Goal: Transaction & Acquisition: Obtain resource

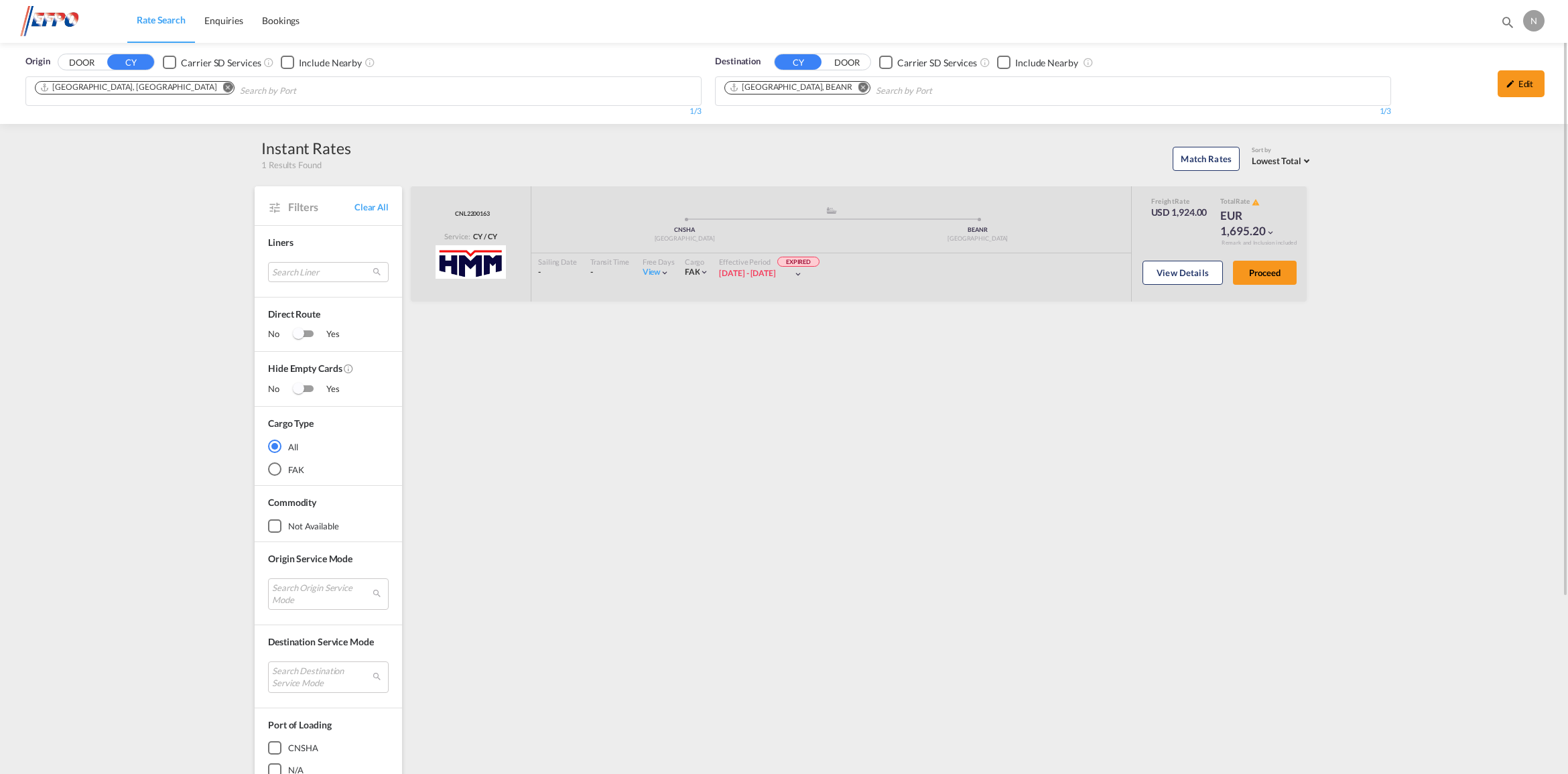
click at [223, 88] on md-icon "Remove" at bounding box center [228, 88] width 10 height 10
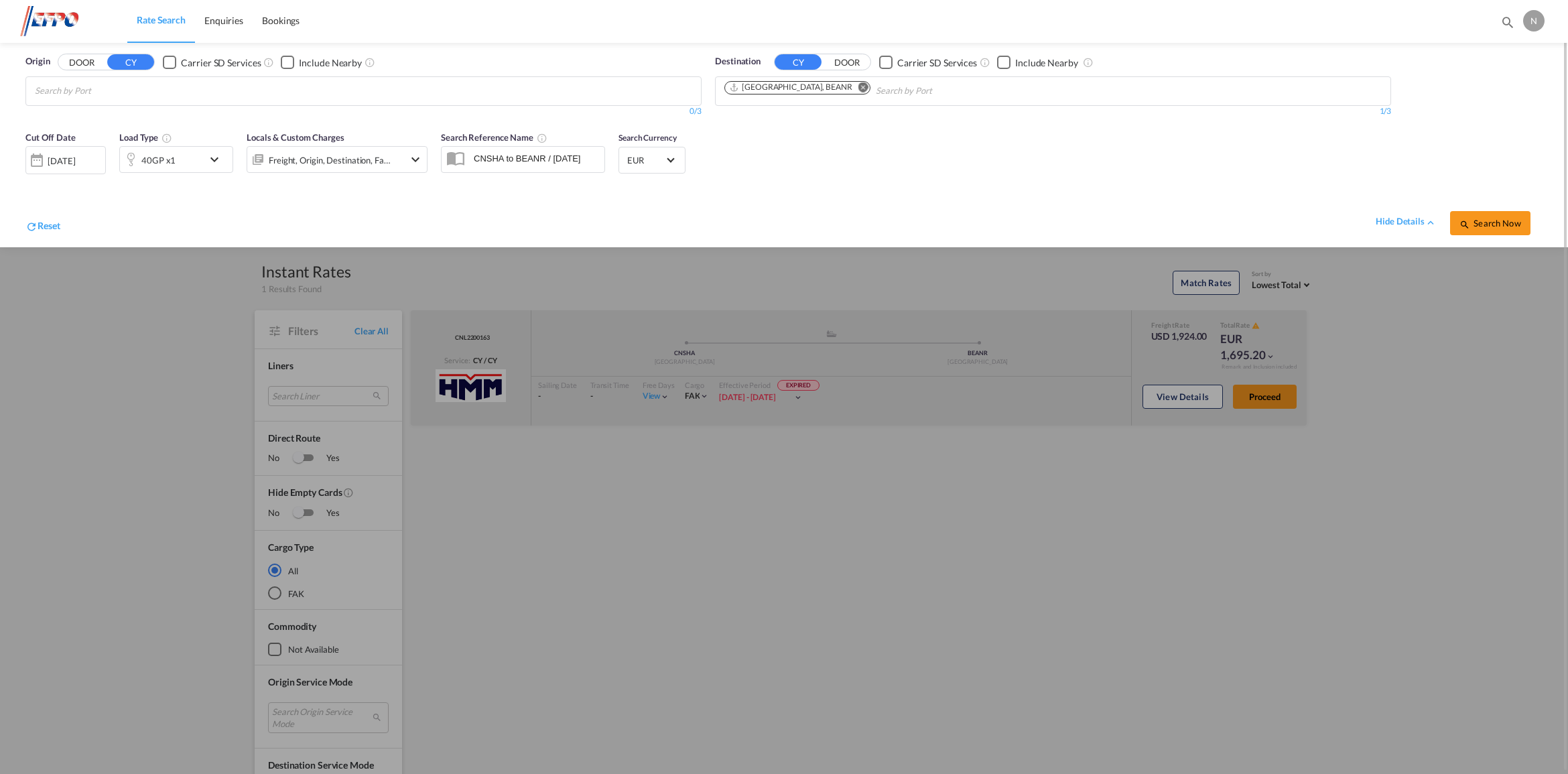
click at [858, 92] on md-icon "Remove" at bounding box center [863, 88] width 10 height 10
click at [54, 15] on img at bounding box center [65, 22] width 91 height 31
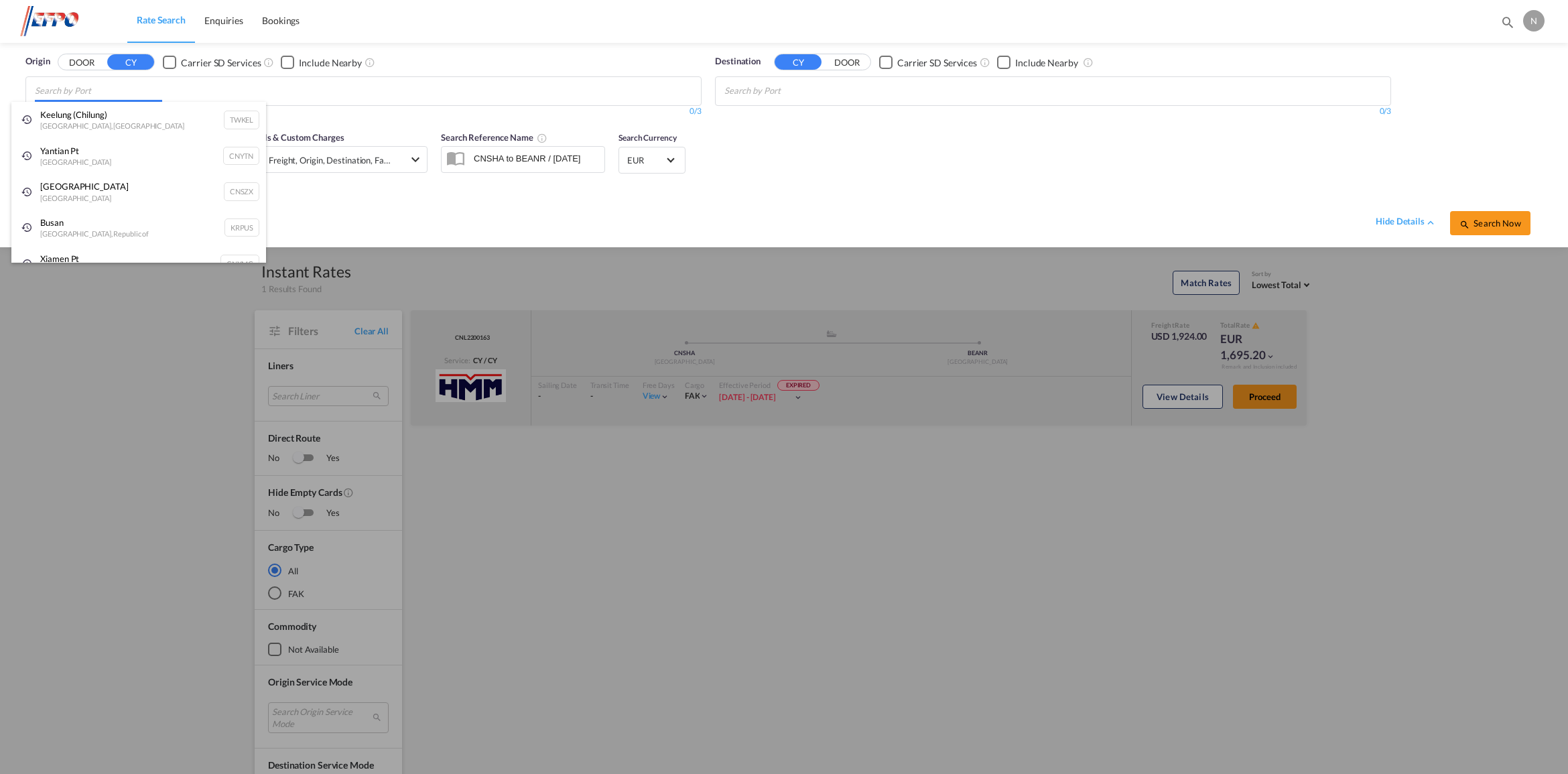
click at [64, 96] on body "Rate Search Enquiries Bookings Rate Search Enquiries Bookings" at bounding box center [784, 387] width 1568 height 774
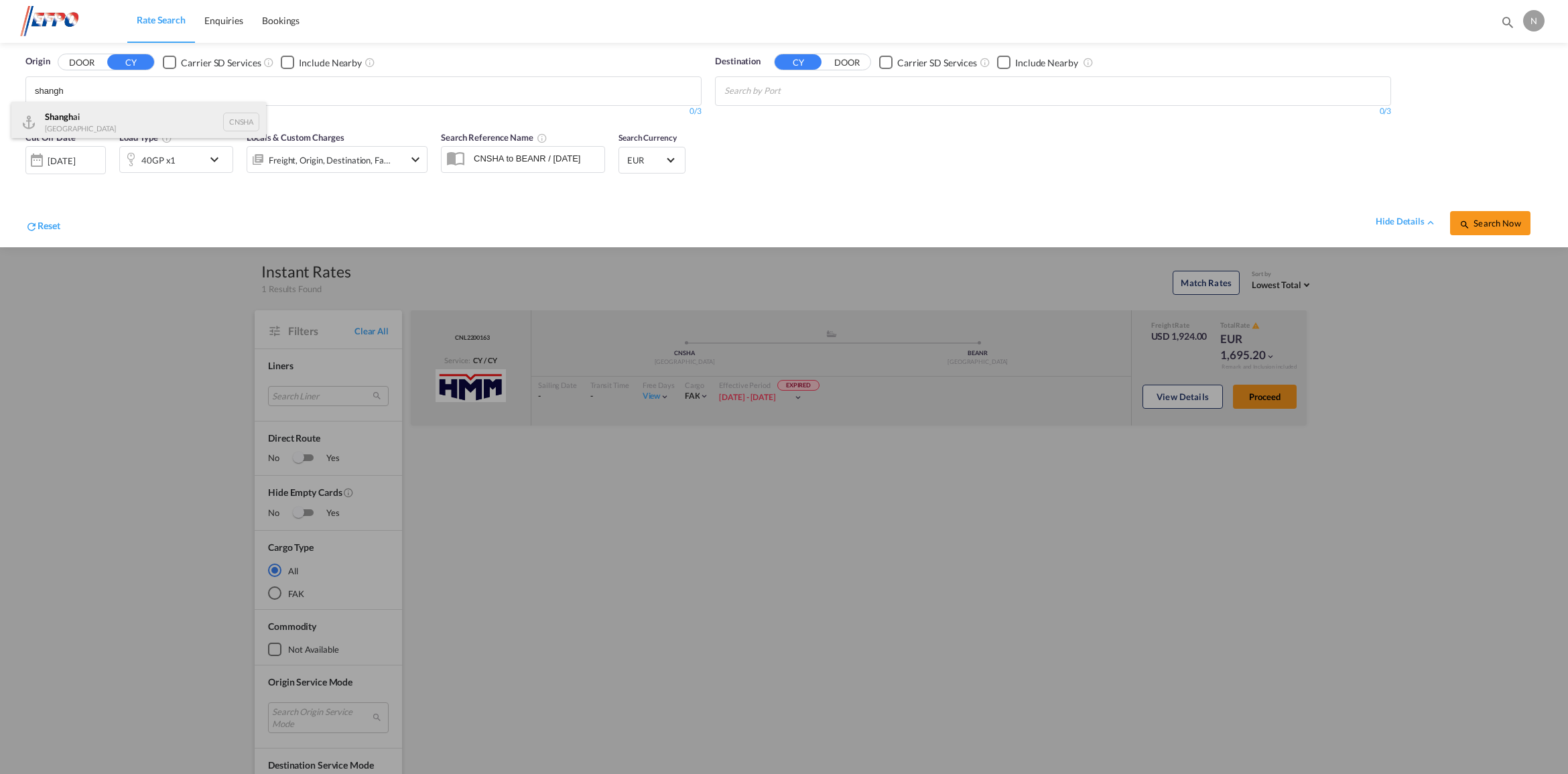
type input "shangh"
click at [95, 126] on div "Shangh ai China CNSHA" at bounding box center [138, 122] width 254 height 40
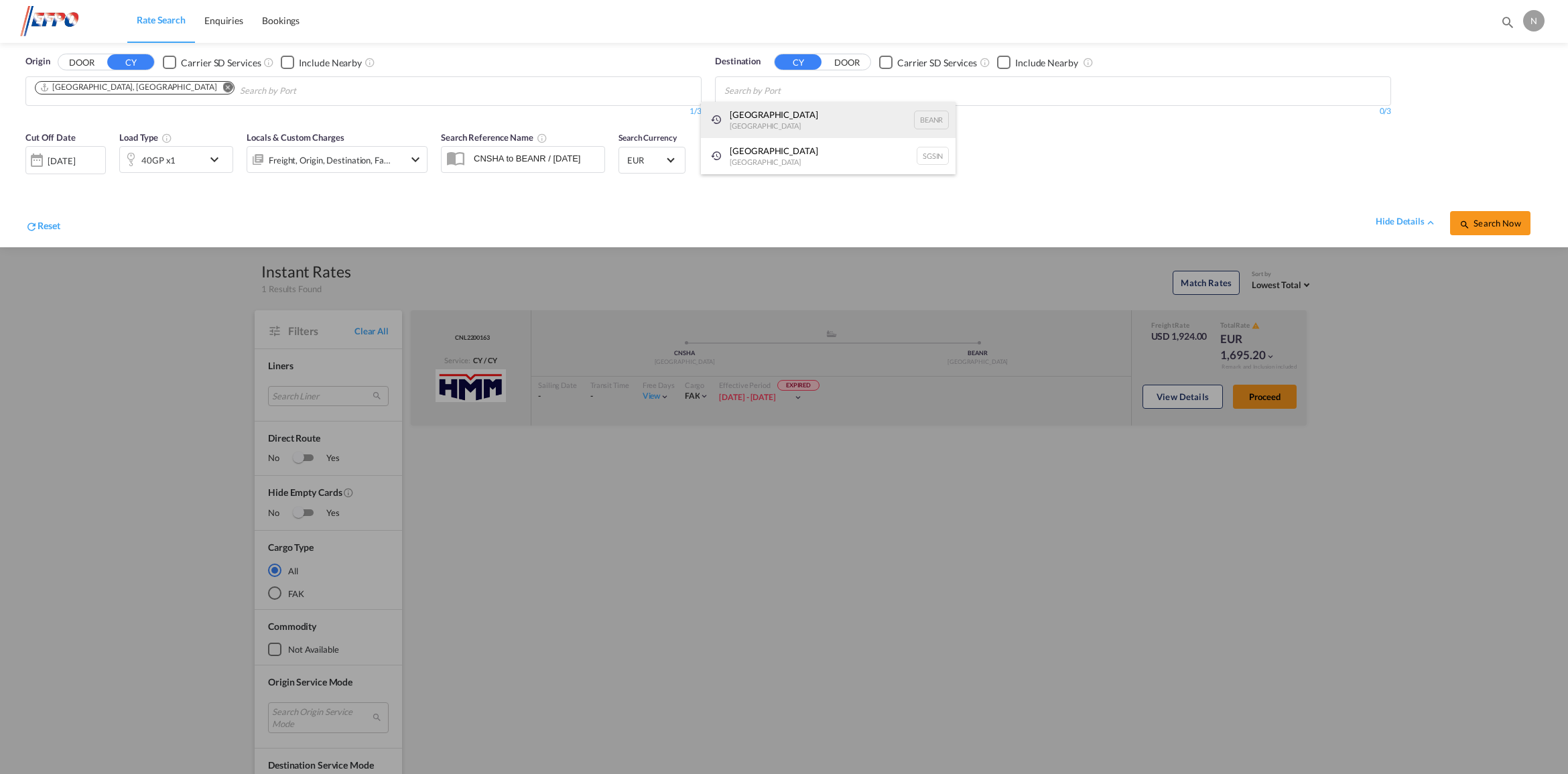
click at [829, 116] on div "[GEOGRAPHIC_DATA] [GEOGRAPHIC_DATA] BEANR" at bounding box center [827, 120] width 254 height 36
drag, startPoint x: 1381, startPoint y: 163, endPoint x: 1448, endPoint y: 181, distance: 69.4
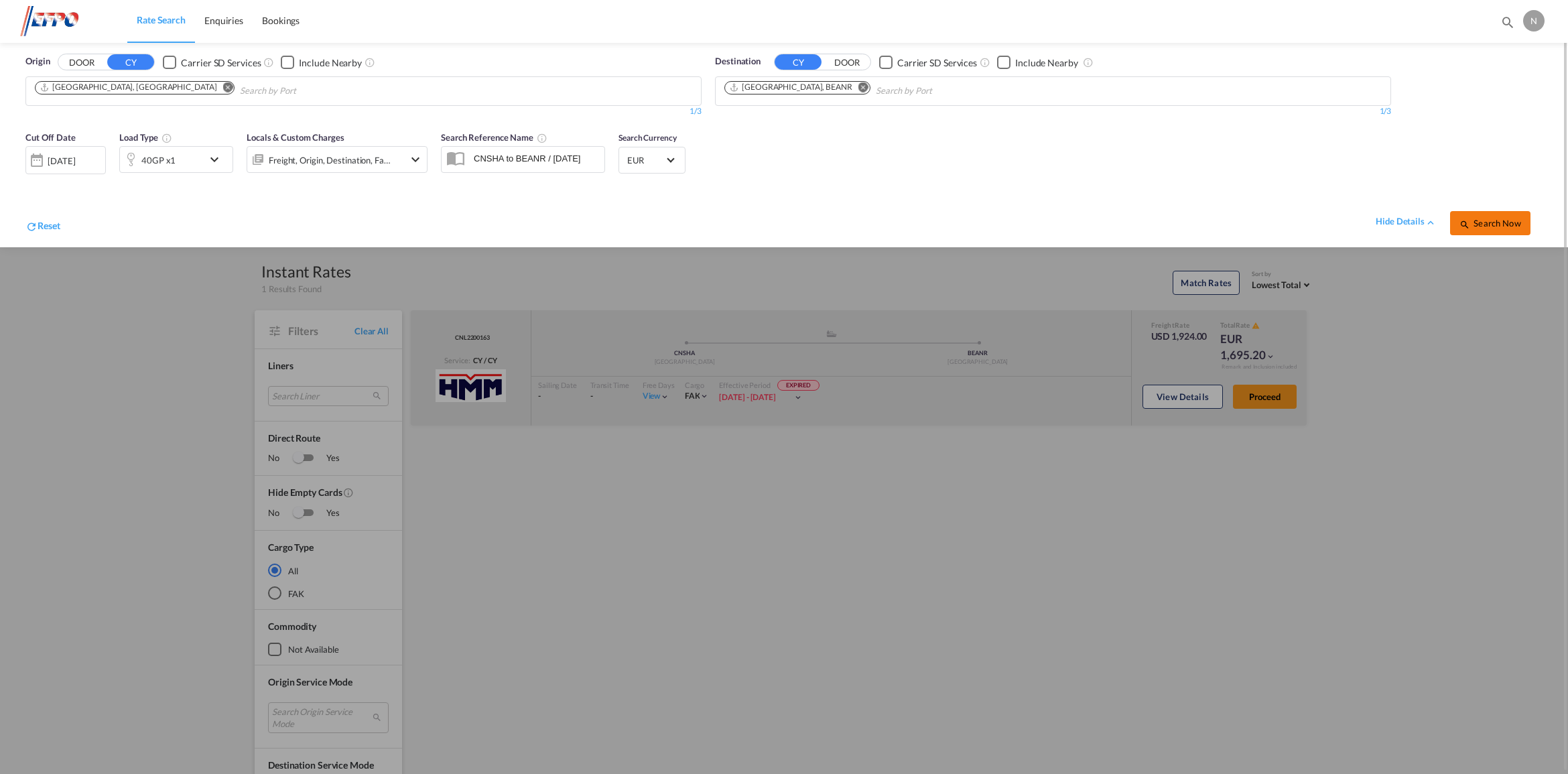
click at [1497, 232] on button "Search Now" at bounding box center [1490, 223] width 80 height 24
click at [66, 158] on div "[DATE]" at bounding box center [63, 160] width 27 height 12
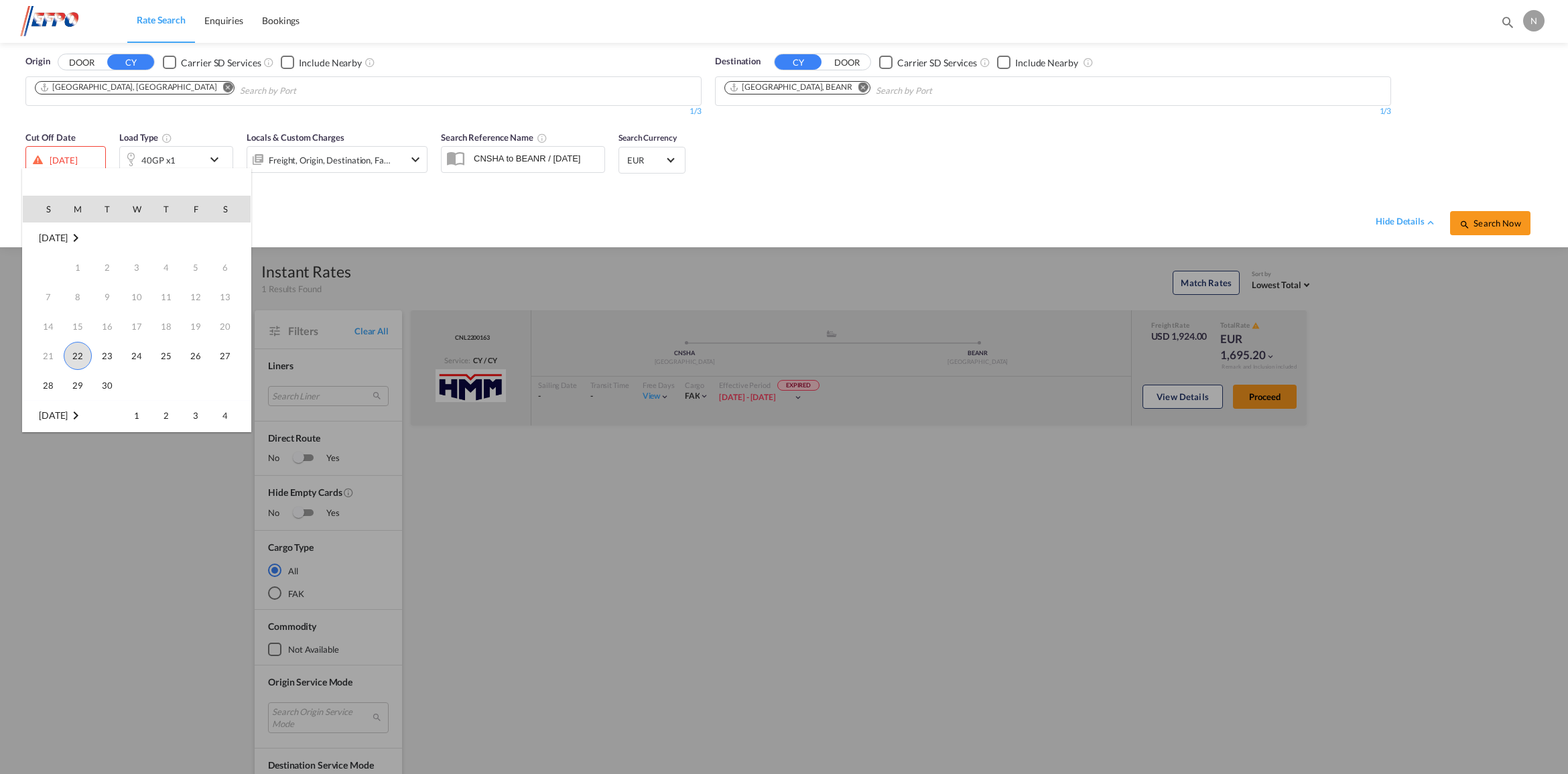
click at [75, 354] on span "22" at bounding box center [77, 356] width 28 height 28
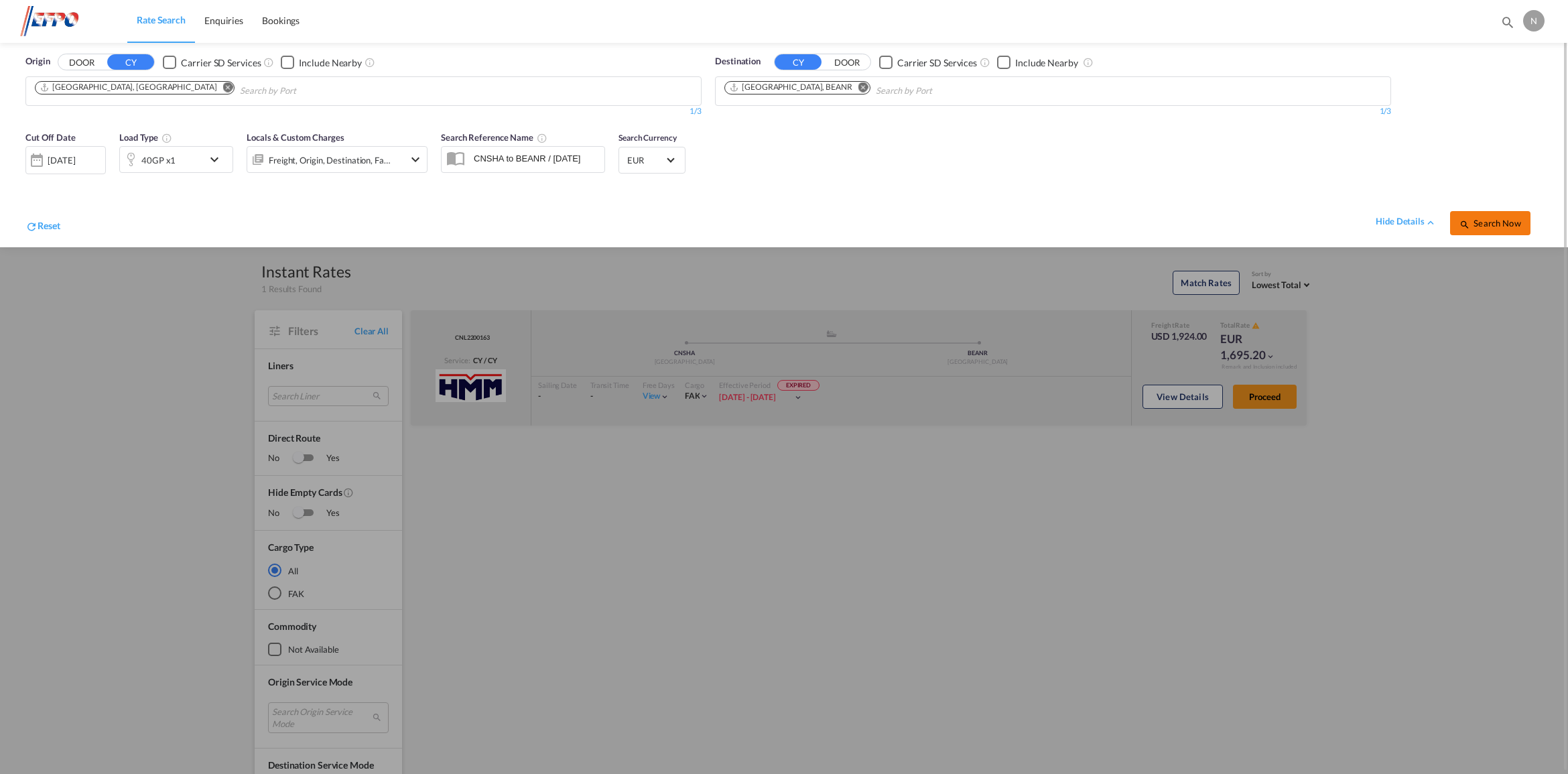
click at [1489, 222] on span "Search Now" at bounding box center [1489, 222] width 61 height 10
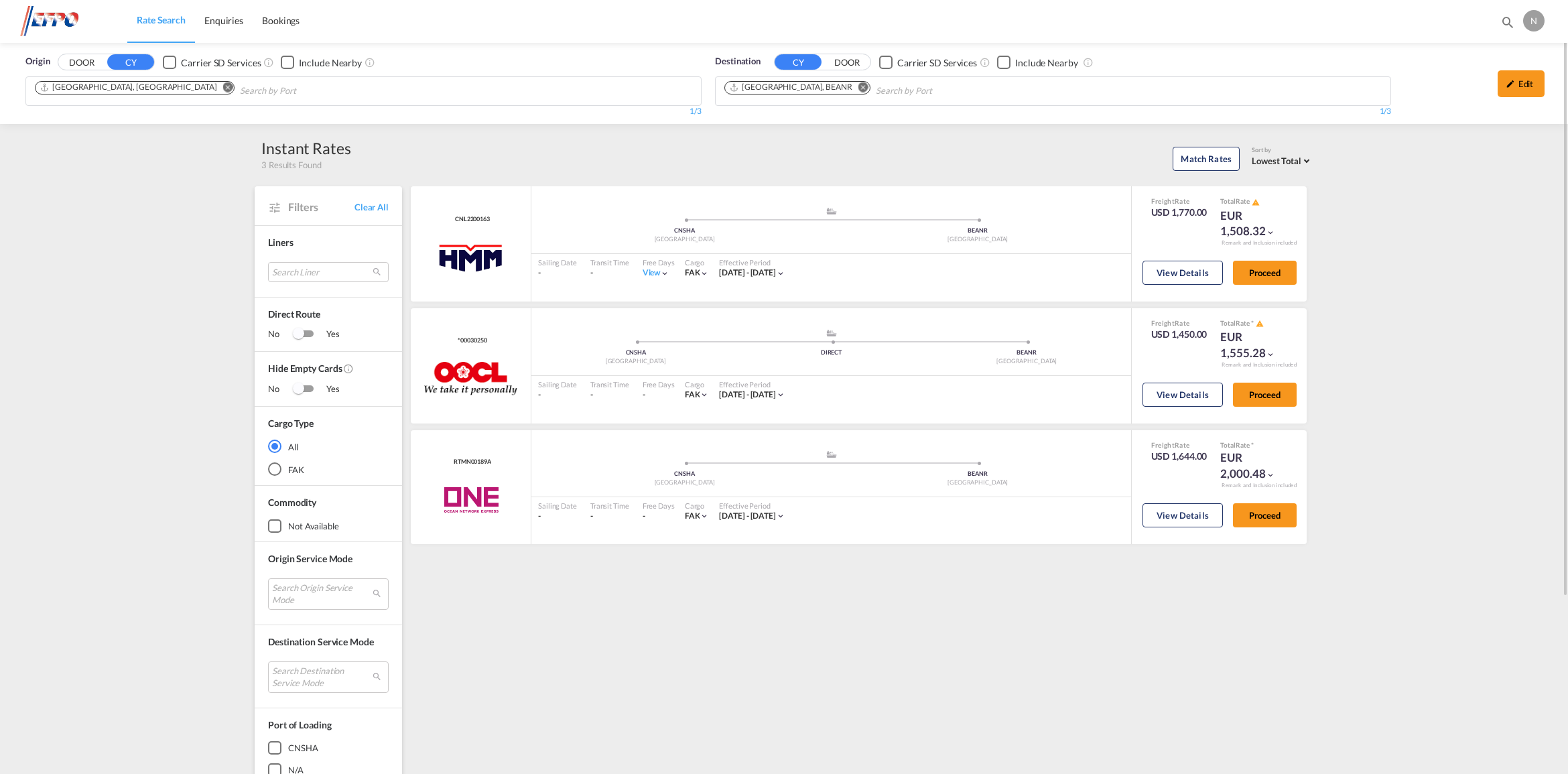
click at [1372, 299] on div "Origin DOOR CY Carrier SD Services Include Nearby [GEOGRAPHIC_DATA], [GEOGRAPHI…" at bounding box center [784, 523] width 1568 height 960
click at [900, 671] on div "CNL2200163 HMM added by you .a{fill:#aaa8ad;} .a{fill:#aaa8ad;} CNSHA Shanghai …" at bounding box center [860, 589] width 904 height 805
